Goal: Task Accomplishment & Management: Complete application form

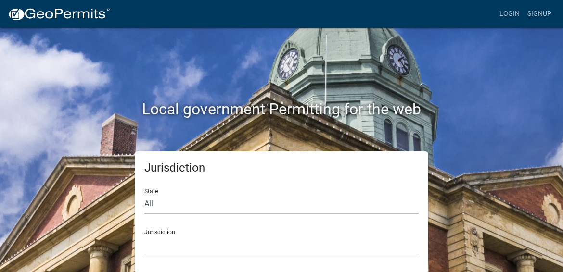
click at [159, 203] on select "All [US_STATE] [US_STATE] [US_STATE] [US_STATE] [US_STATE] [US_STATE] [US_STATE…" at bounding box center [281, 204] width 274 height 20
select select "[US_STATE]"
click at [144, 194] on select "All [US_STATE] [US_STATE] [US_STATE] [US_STATE] [US_STATE] [US_STATE] [US_STATE…" at bounding box center [281, 204] width 274 height 20
drag, startPoint x: 180, startPoint y: 244, endPoint x: 188, endPoint y: 246, distance: 7.8
click at [188, 246] on select "City of [GEOGRAPHIC_DATA], [US_STATE] City of [GEOGRAPHIC_DATA], [US_STATE] Cit…" at bounding box center [281, 245] width 274 height 20
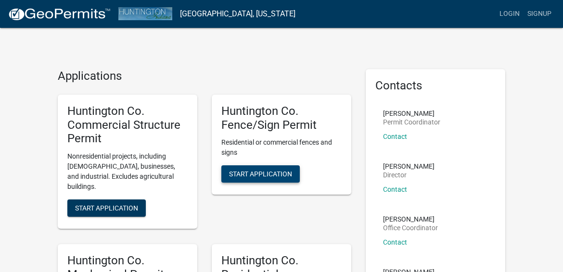
click at [256, 168] on button "Start Application" at bounding box center [260, 173] width 78 height 17
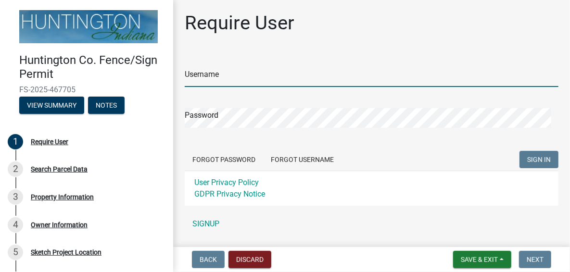
click at [242, 77] on input "Username" at bounding box center [372, 77] width 374 height 20
type input "46431"
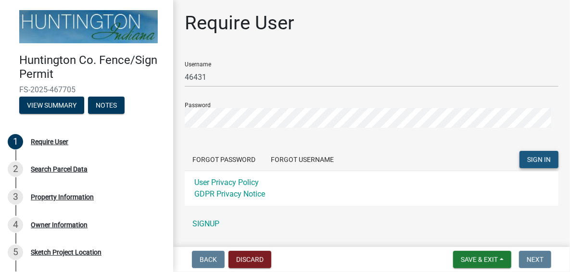
click at [528, 158] on span "SIGN IN" at bounding box center [539, 160] width 24 height 8
